Goal: Information Seeking & Learning: Learn about a topic

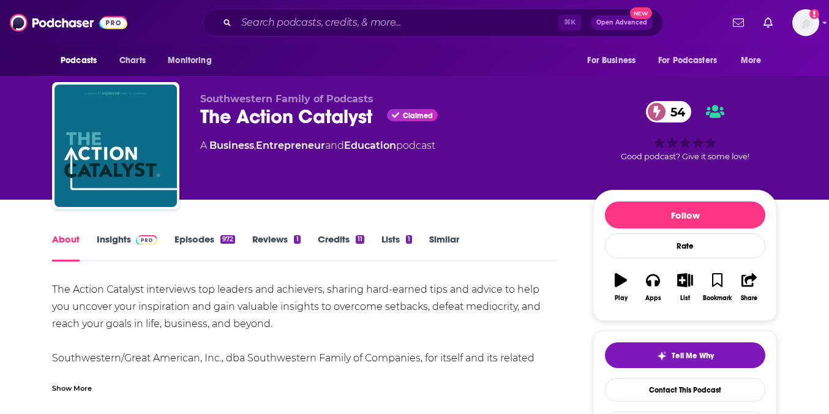
click at [109, 244] on link "Insights" at bounding box center [127, 247] width 61 height 28
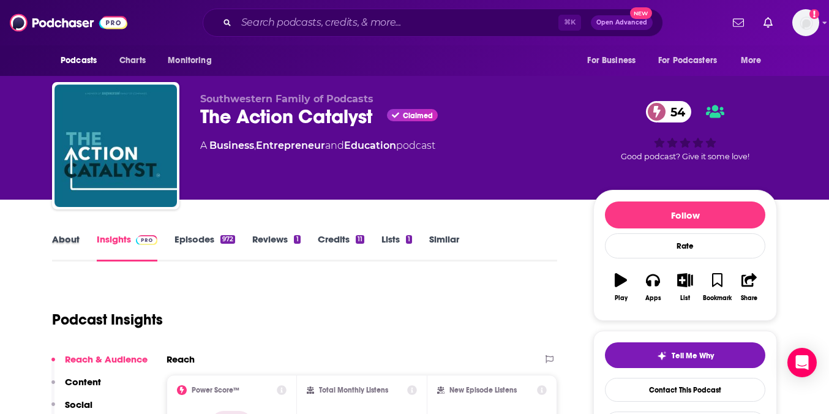
click at [84, 250] on div "About" at bounding box center [74, 247] width 45 height 28
click at [71, 247] on link "About" at bounding box center [66, 247] width 28 height 28
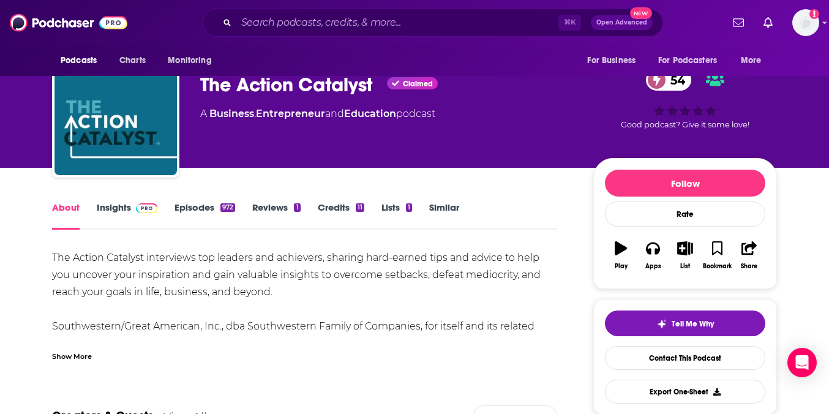
scroll to position [32, 0]
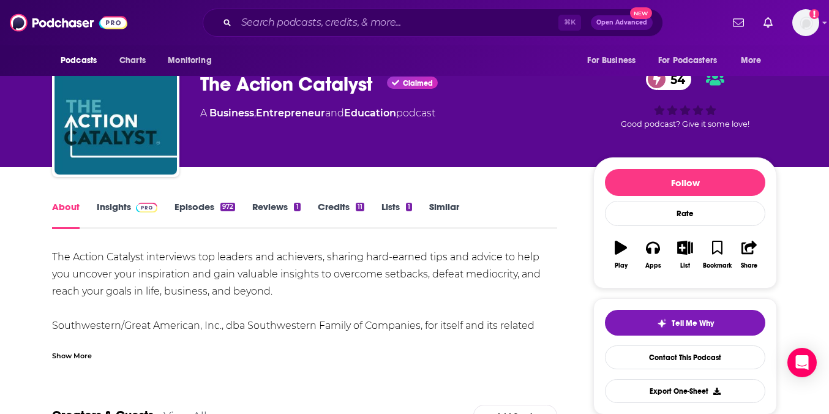
click at [62, 345] on div "Show More" at bounding box center [304, 350] width 505 height 21
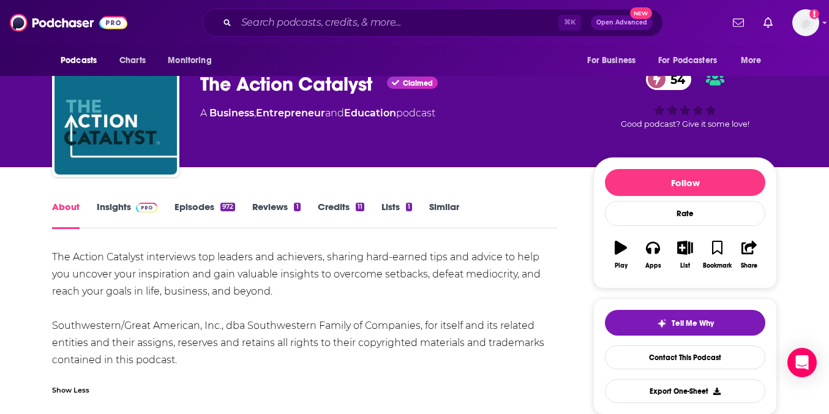
scroll to position [33, 0]
